Goal: Task Accomplishment & Management: Manage account settings

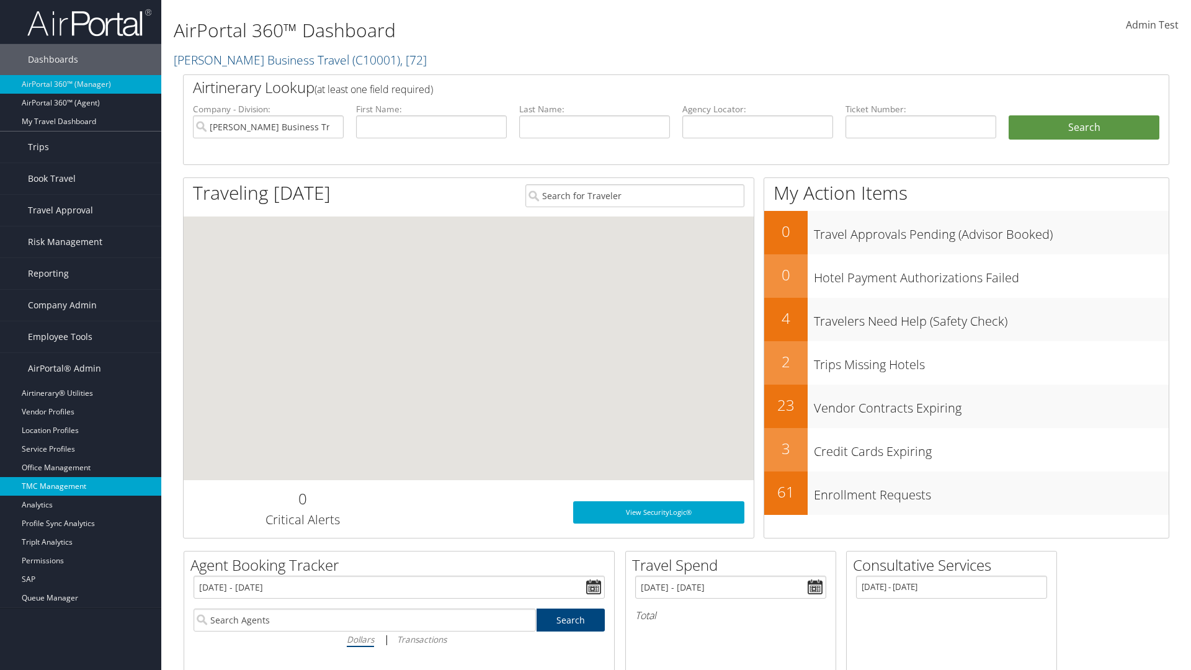
click at [81, 486] on link "TMC Management" at bounding box center [80, 486] width 161 height 19
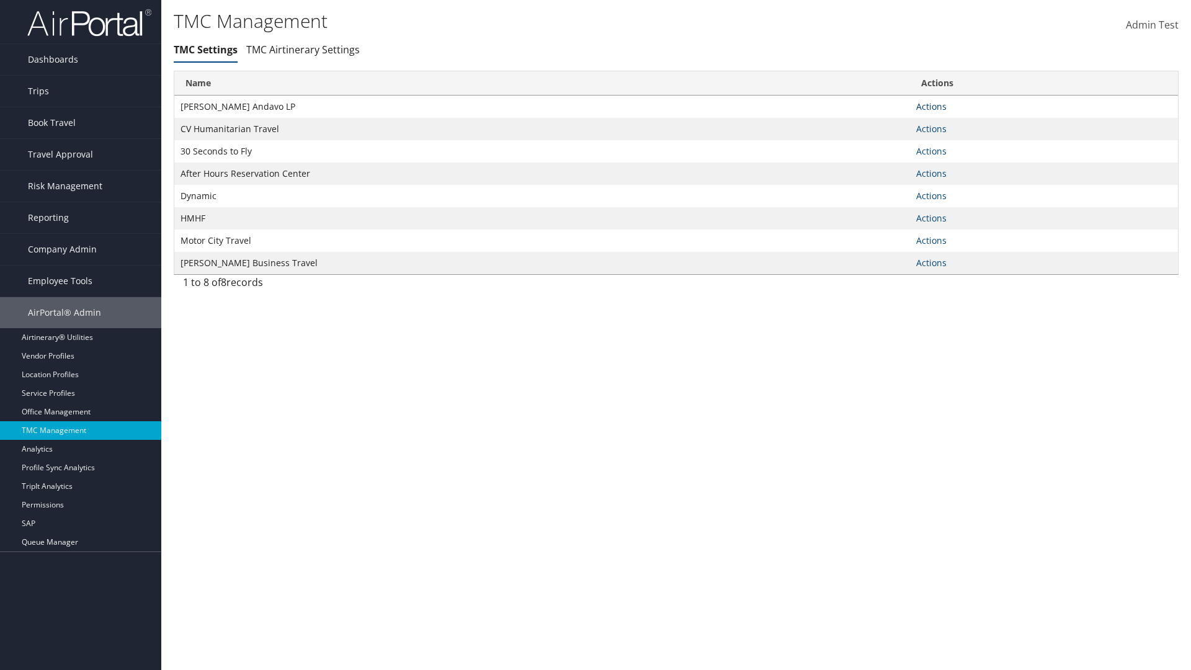
click at [931, 106] on link "Actions" at bounding box center [931, 106] width 30 height 12
